Goal: Find specific page/section: Find specific page/section

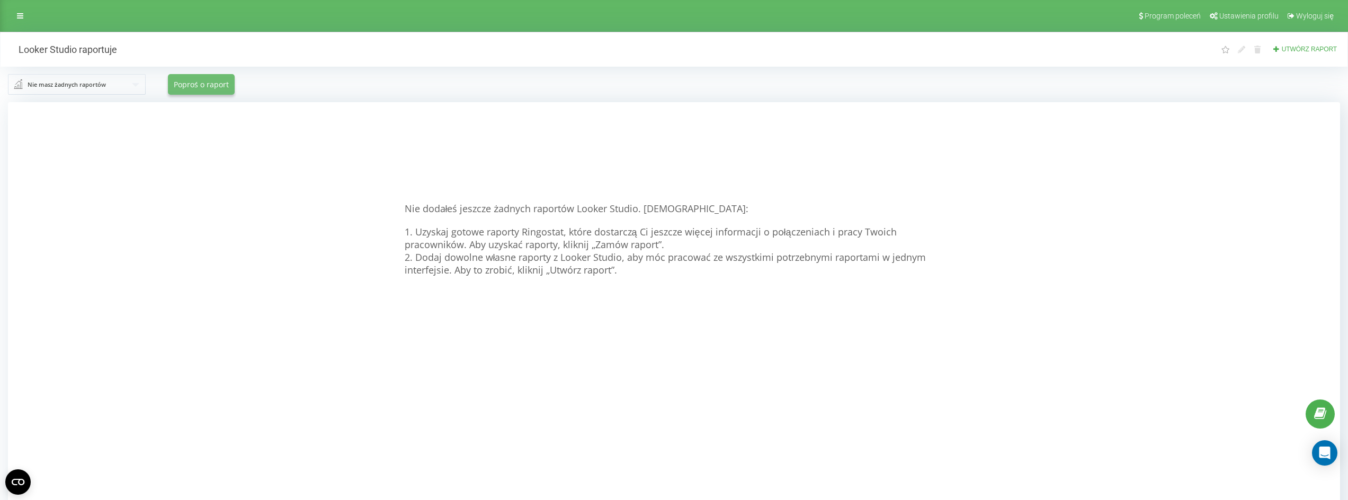
click at [189, 83] on font "Poproś o raport" at bounding box center [201, 84] width 55 height 10
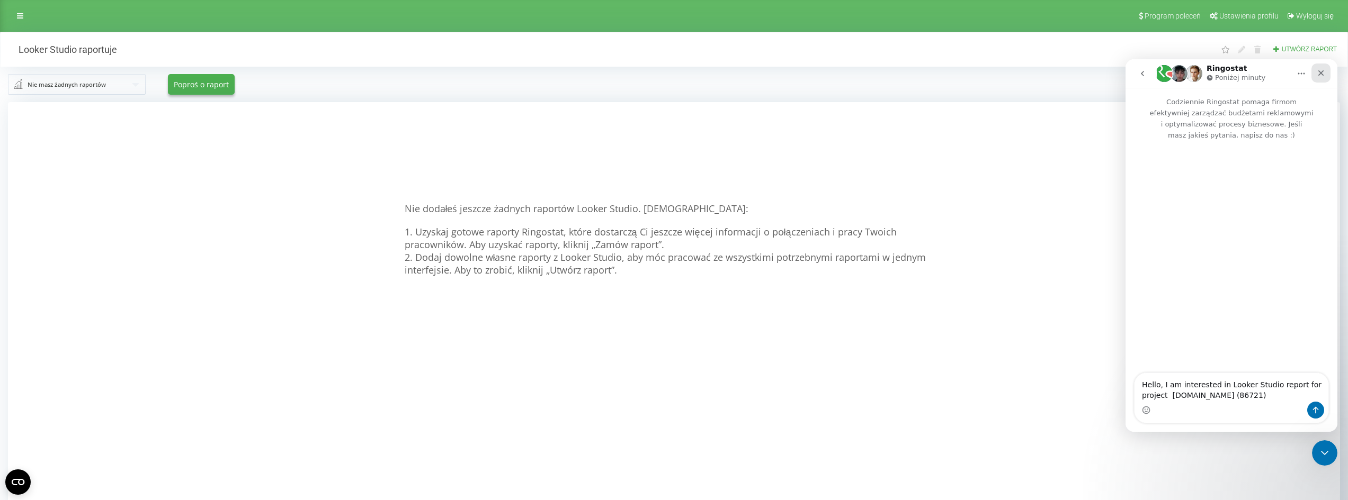
click at [1322, 70] on icon "Zamknij" at bounding box center [1320, 73] width 8 height 8
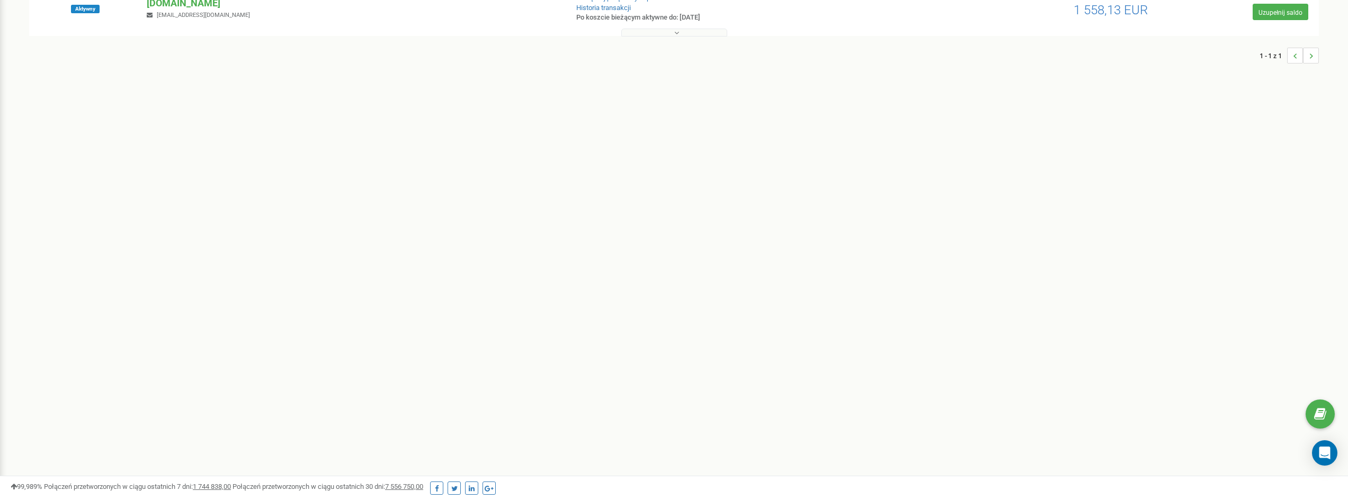
scroll to position [135, 0]
click at [166, 3] on font "[DOMAIN_NAME]" at bounding box center [184, 2] width 74 height 11
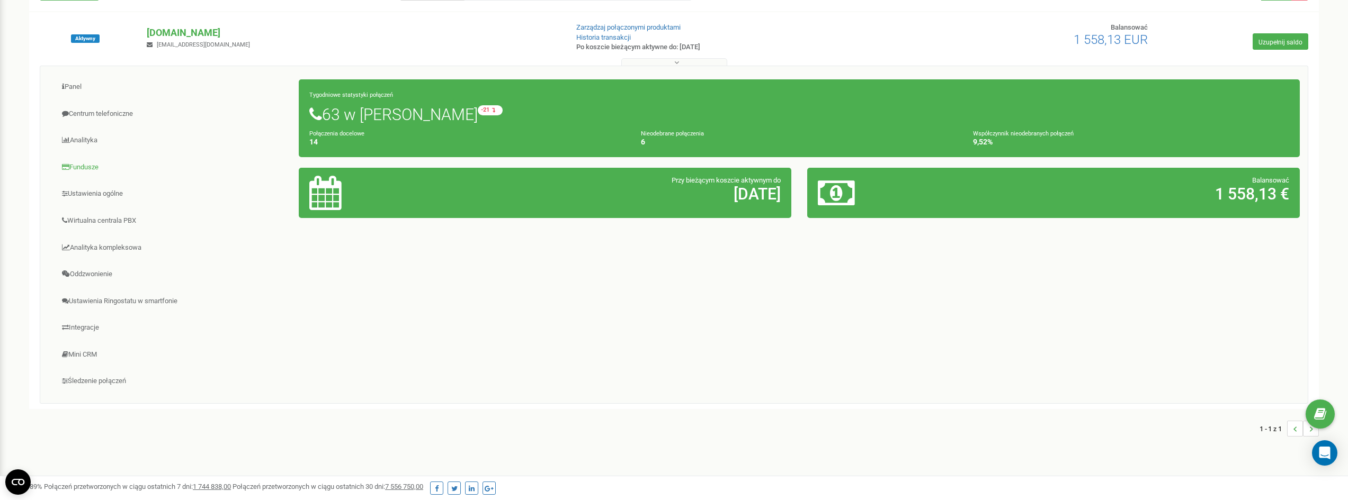
scroll to position [106, 0]
click at [98, 115] on font "Centrum telefoniczne" at bounding box center [101, 113] width 64 height 8
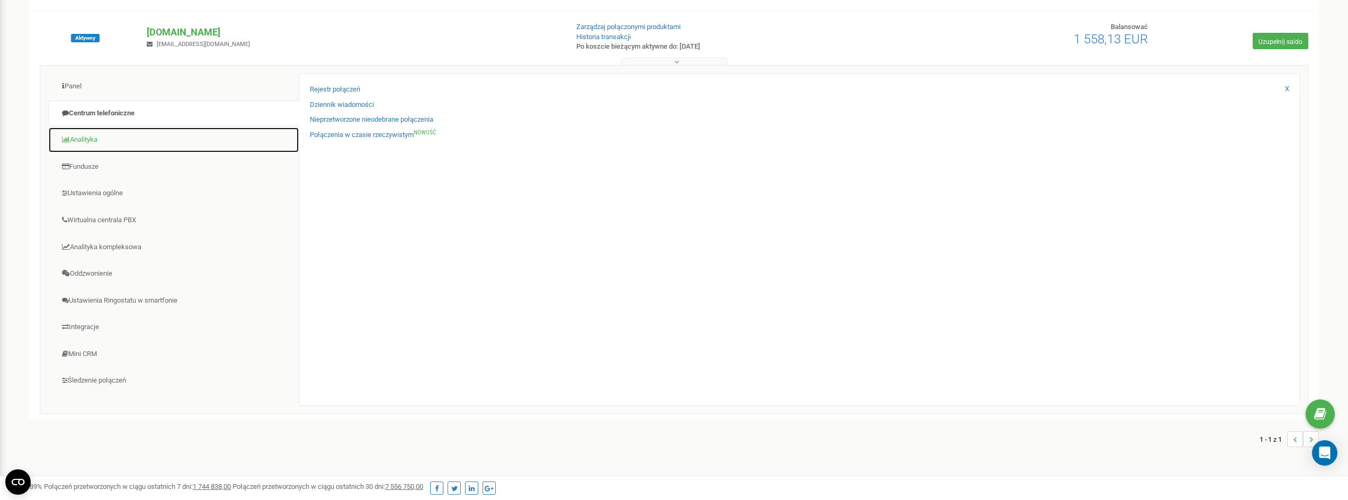
click at [80, 135] on link "Analityka" at bounding box center [173, 140] width 251 height 26
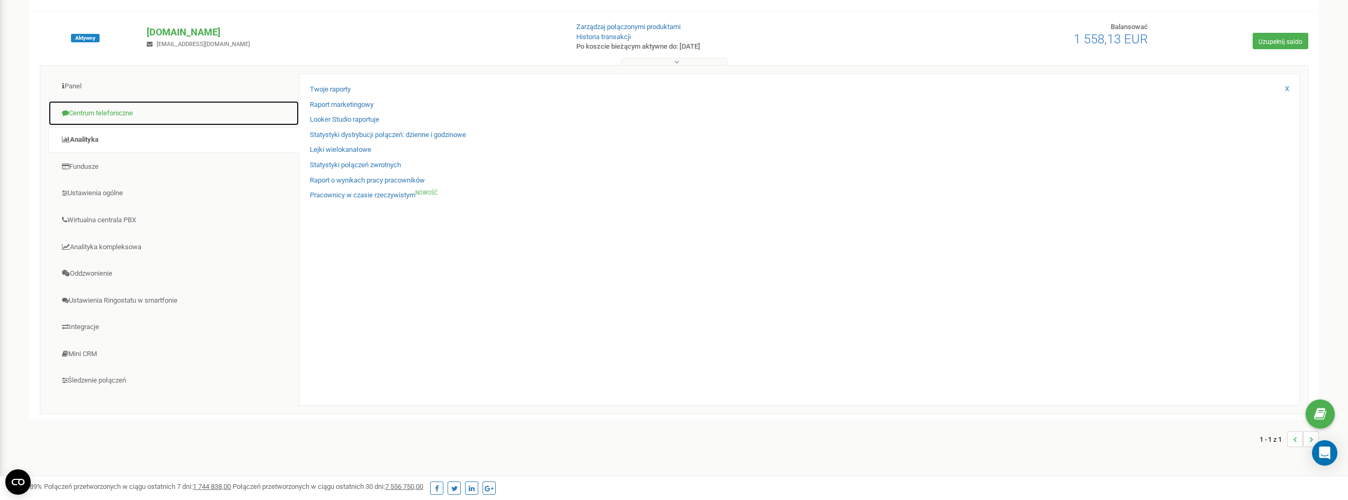
click at [85, 109] on link "Centrum telefoniczne" at bounding box center [173, 114] width 251 height 26
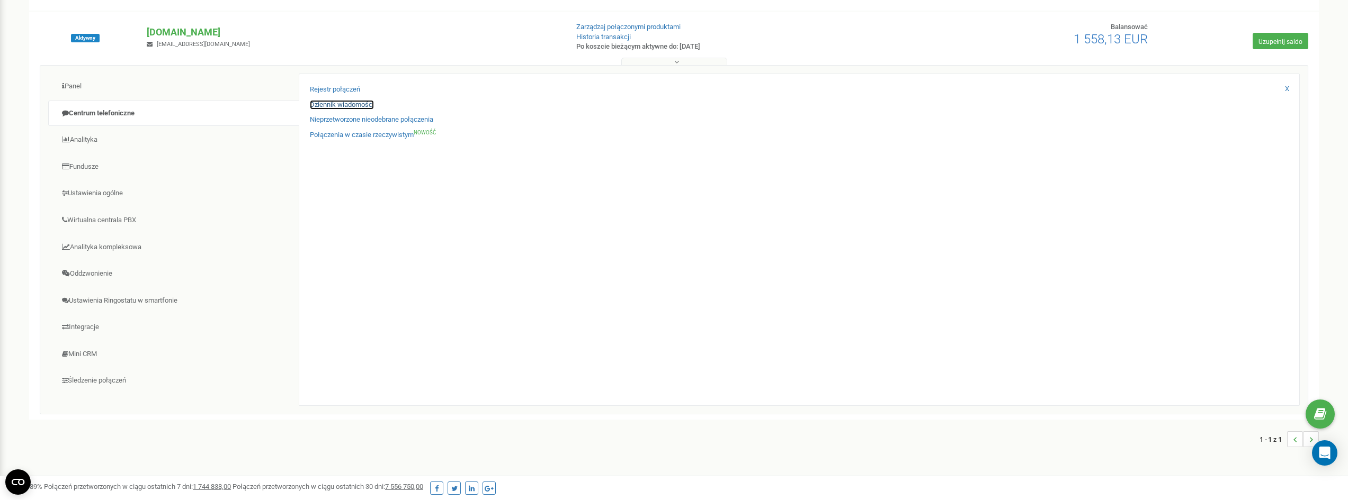
click at [344, 102] on font "Dziennik wiadomości" at bounding box center [342, 105] width 64 height 8
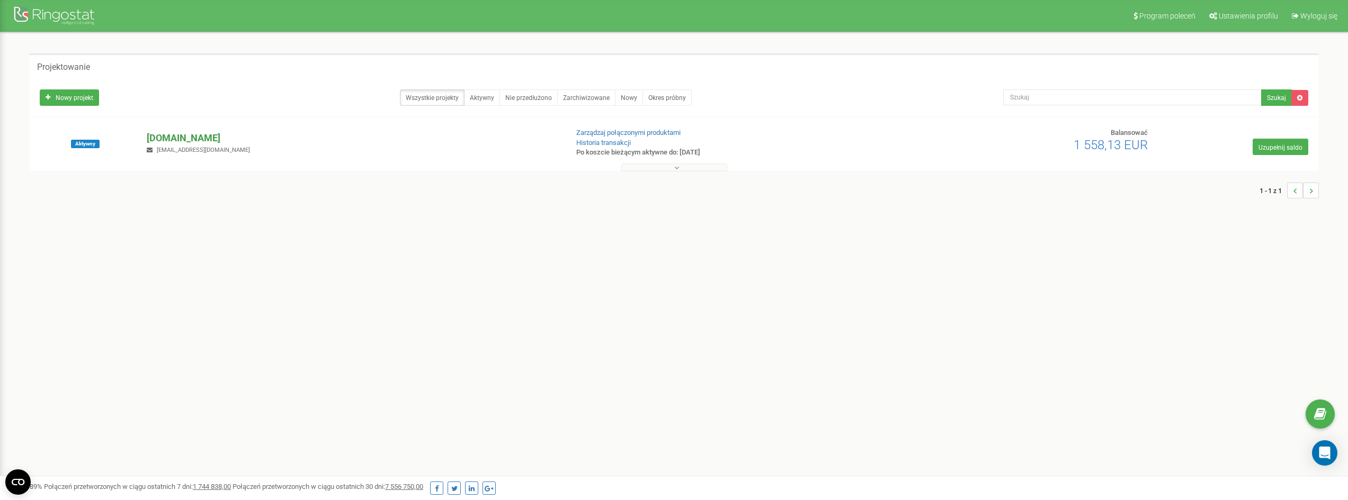
click at [176, 140] on font "[DOMAIN_NAME]" at bounding box center [184, 137] width 74 height 11
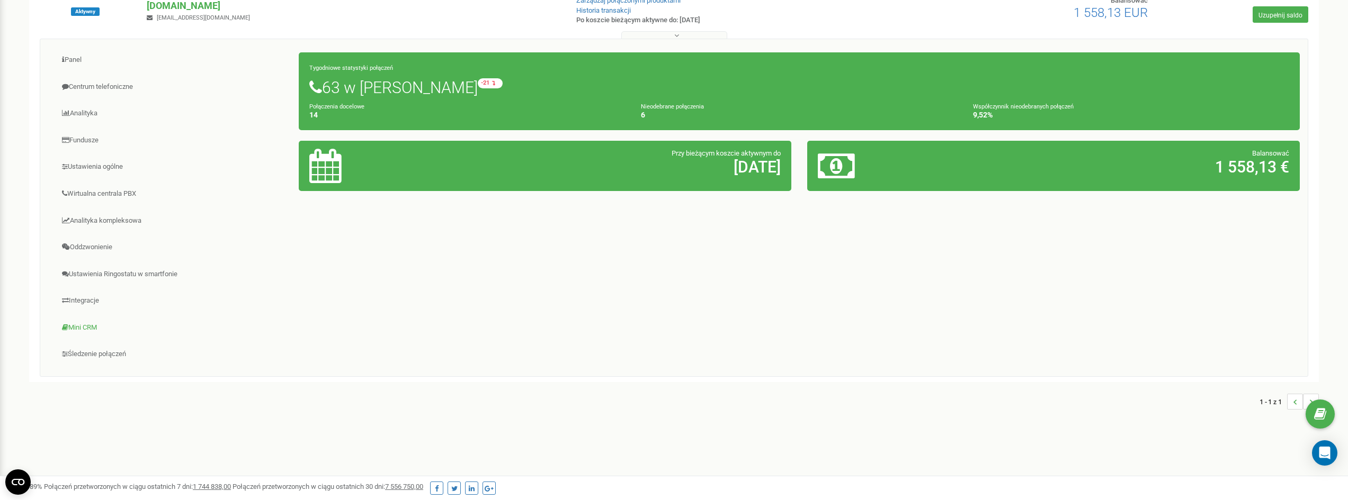
scroll to position [135, 0]
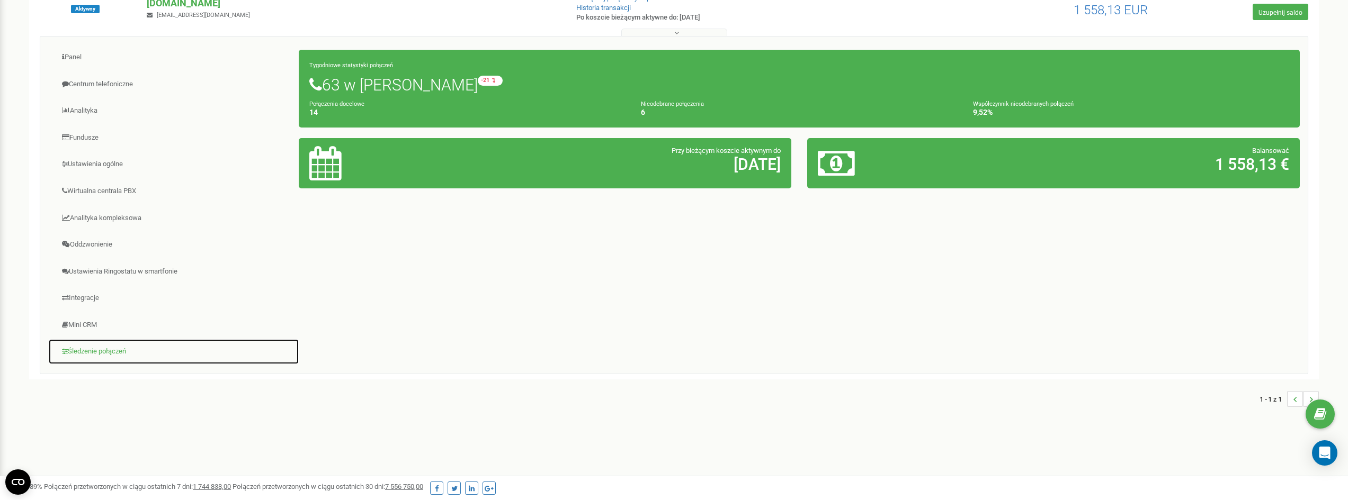
click at [87, 351] on font "Śledzenie połączeń" at bounding box center [97, 351] width 58 height 8
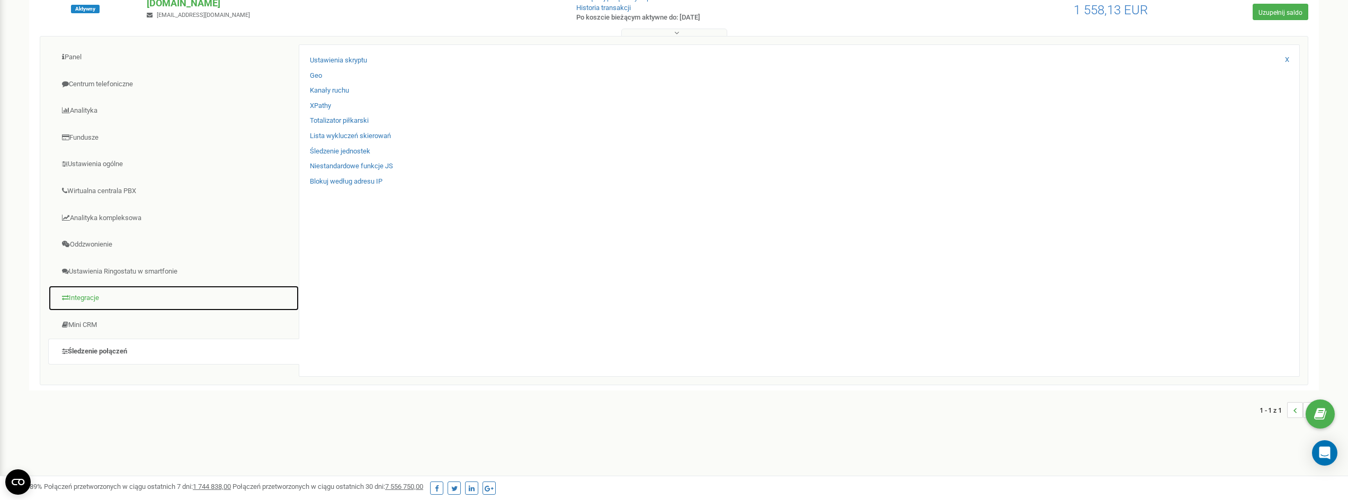
click at [73, 303] on link "Integracje" at bounding box center [173, 298] width 251 height 26
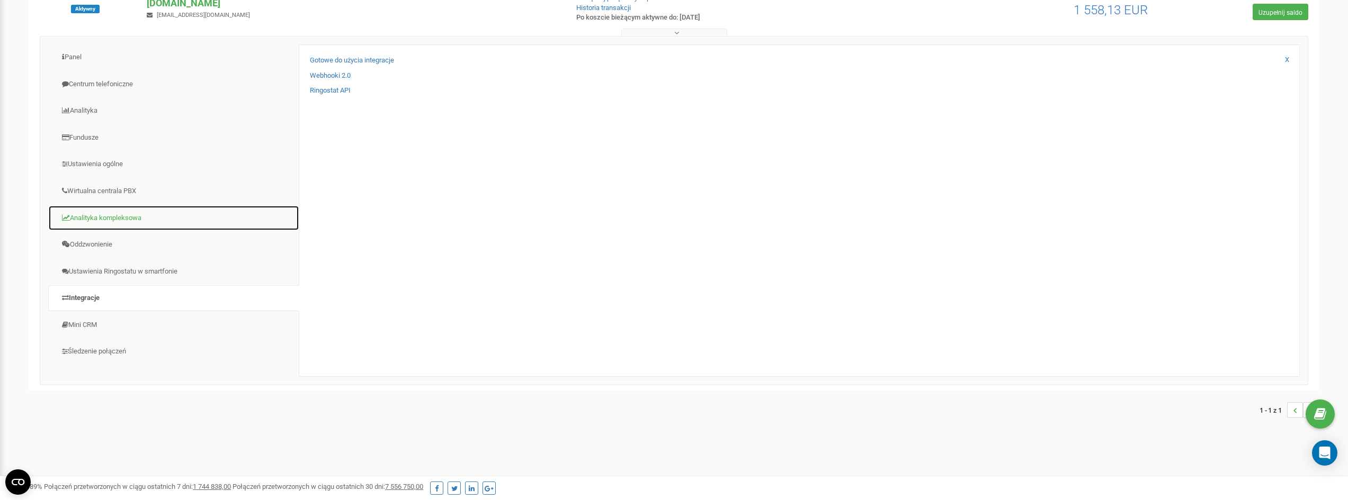
click at [92, 217] on font "Analityka kompleksowa" at bounding box center [105, 218] width 71 height 8
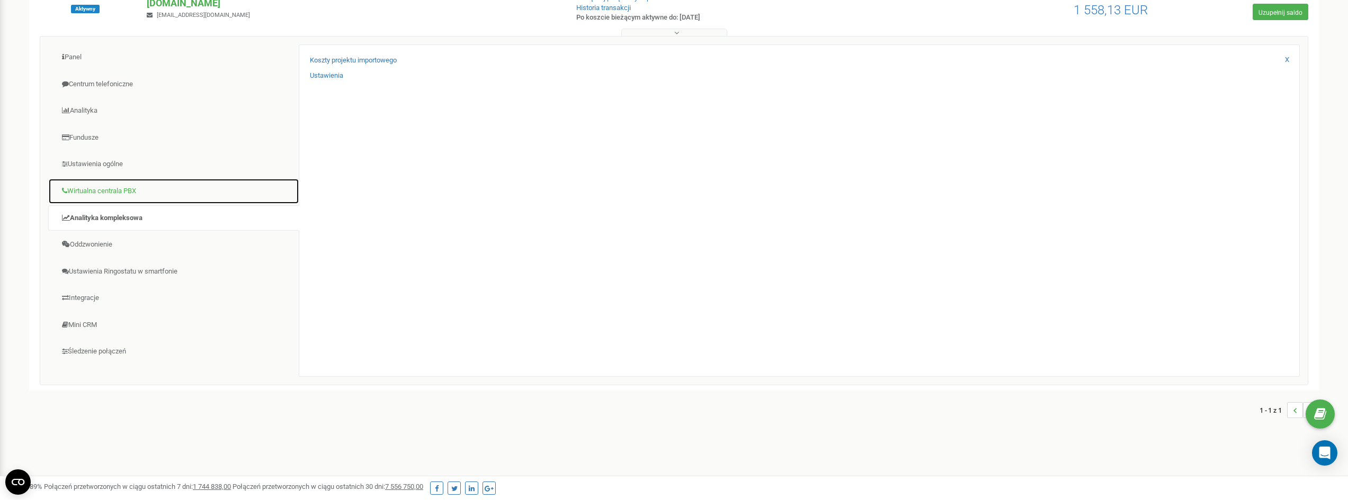
click at [93, 189] on font "Wirtualna centrala PBX" at bounding box center [101, 191] width 69 height 8
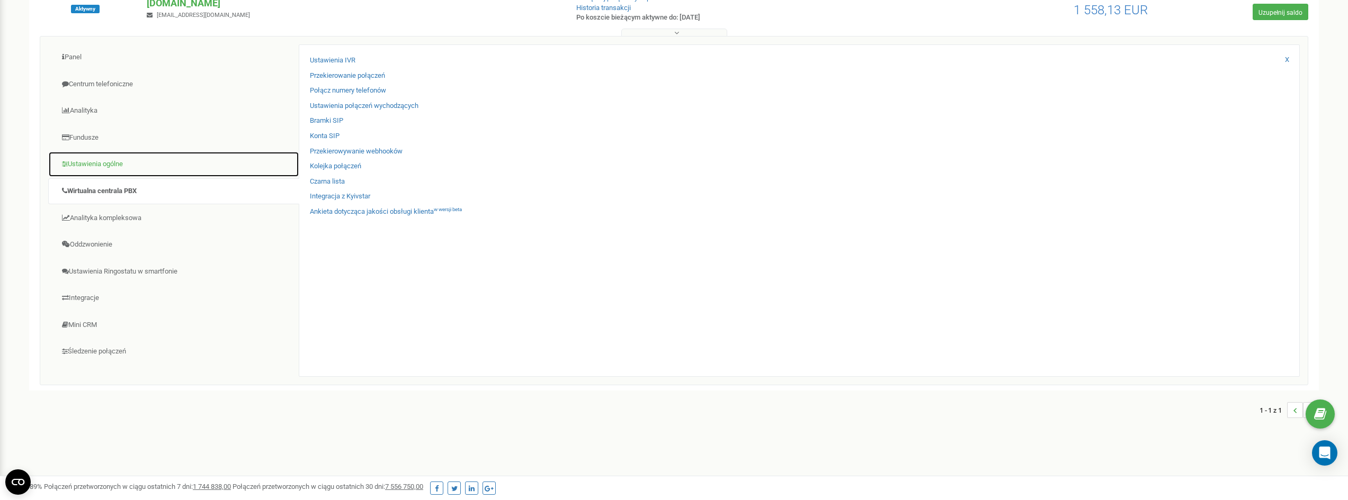
click at [87, 159] on link "Ustawienia ogólne" at bounding box center [173, 164] width 251 height 26
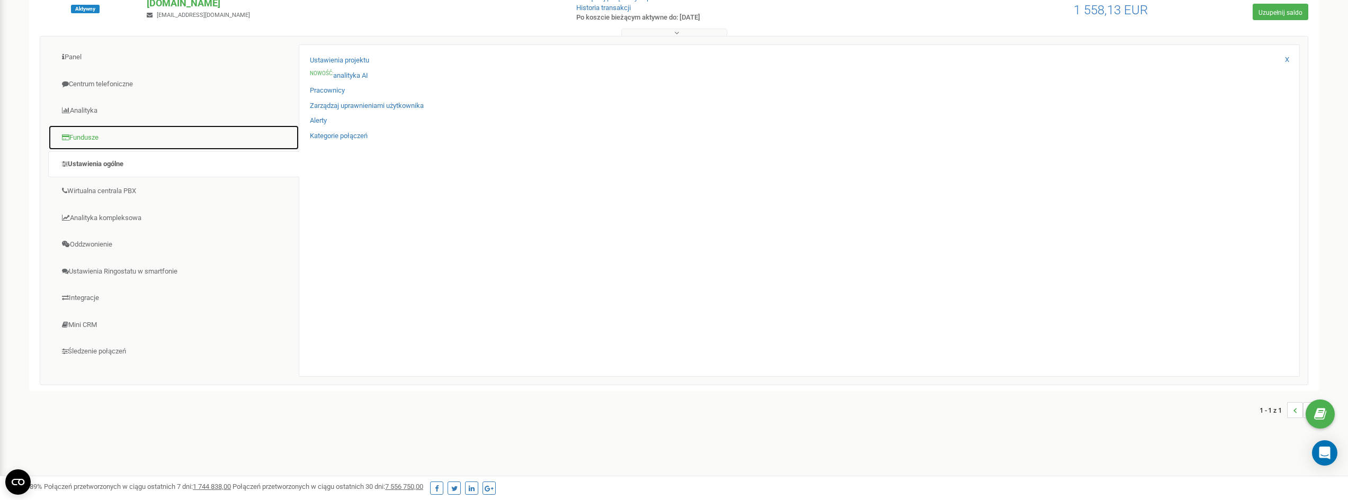
click at [98, 138] on font "Fundusze" at bounding box center [83, 137] width 29 height 8
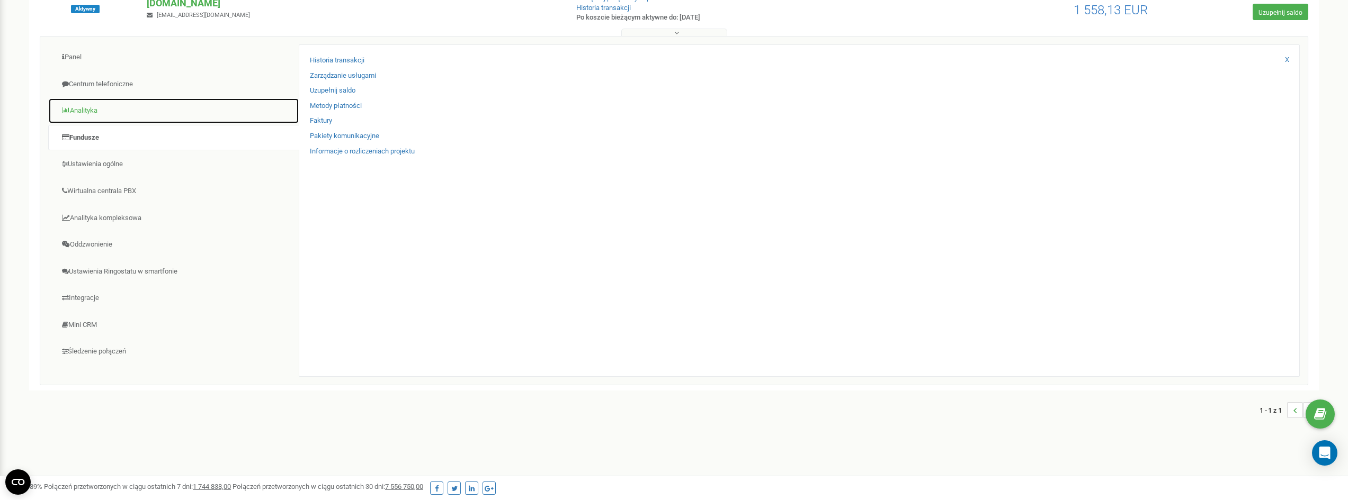
click at [97, 114] on font "Analityka" at bounding box center [84, 110] width 28 height 8
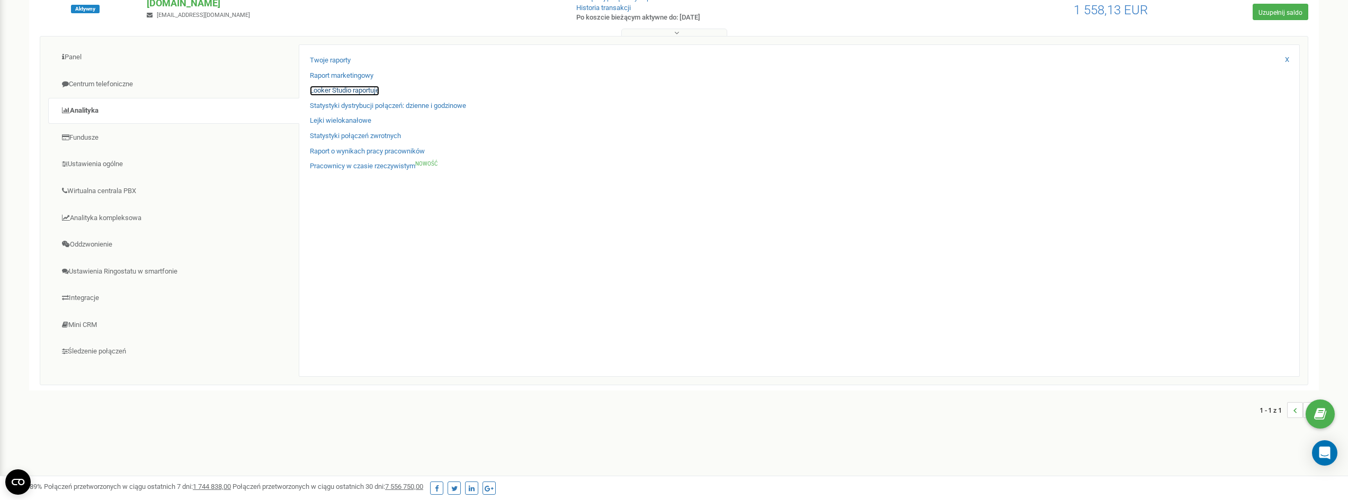
click at [335, 93] on font "Looker Studio raportuje" at bounding box center [344, 90] width 69 height 8
